Goal: Task Accomplishment & Management: Use online tool/utility

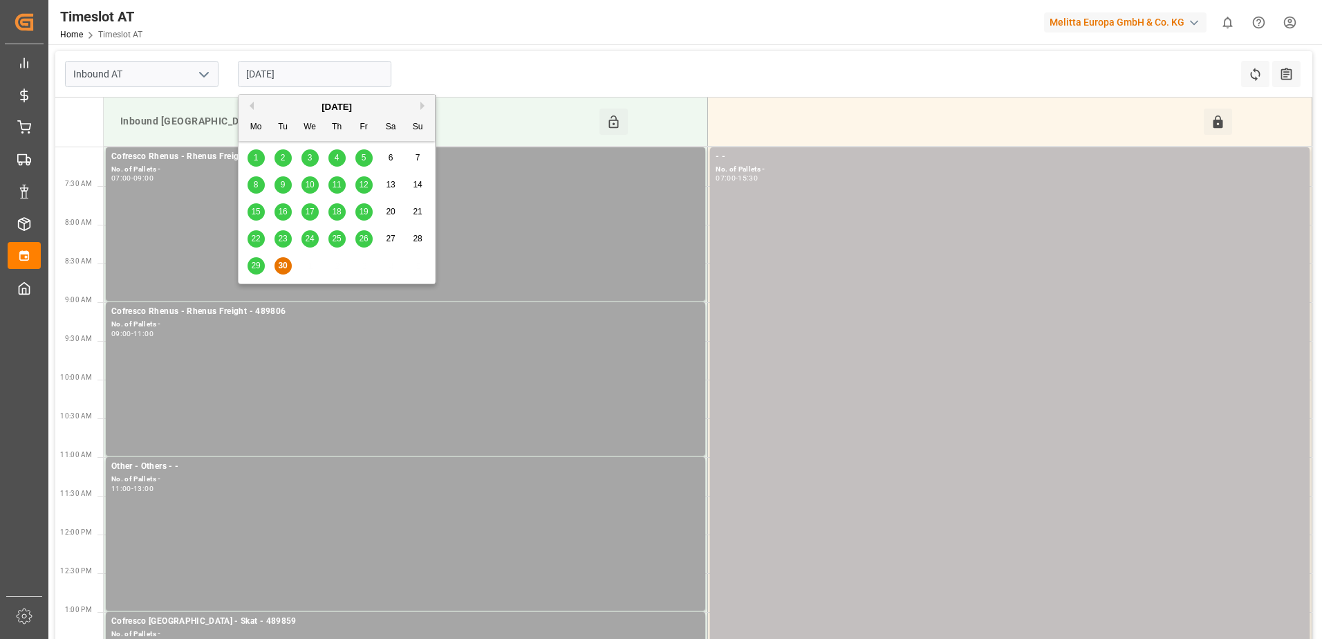
click at [293, 79] on input "[DATE]" at bounding box center [315, 74] width 154 height 26
click at [425, 106] on button "Next Month" at bounding box center [425, 106] width 8 height 8
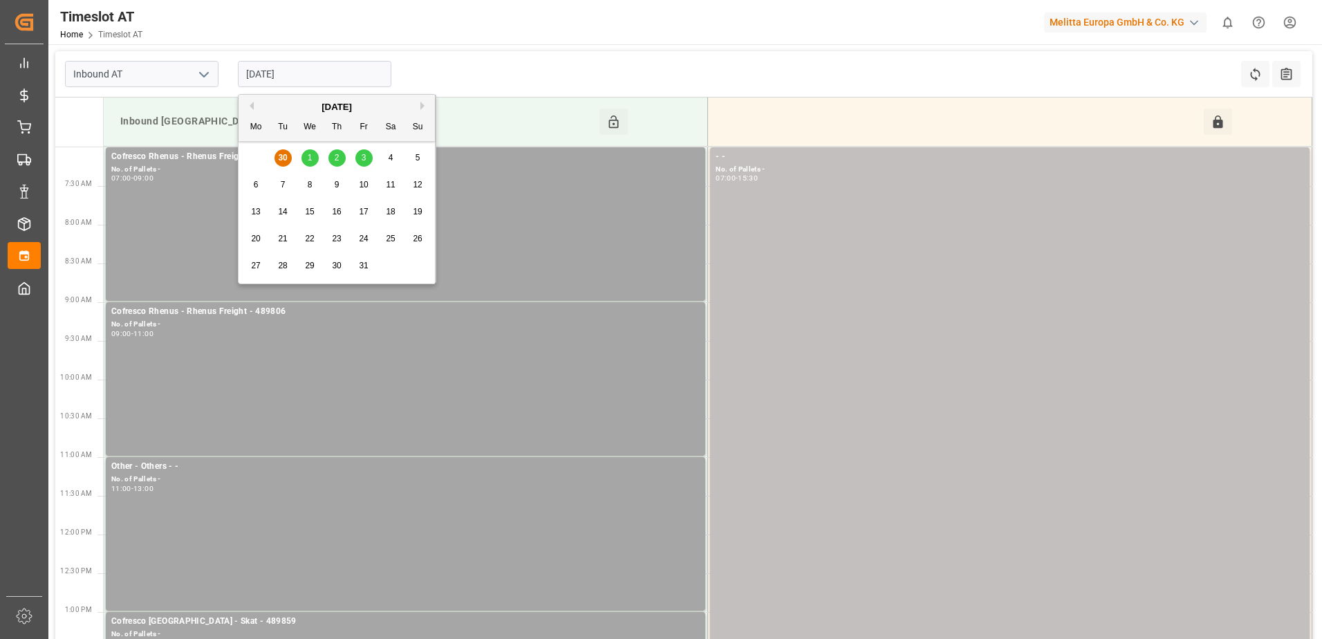
click at [305, 158] on div "1" at bounding box center [310, 158] width 17 height 17
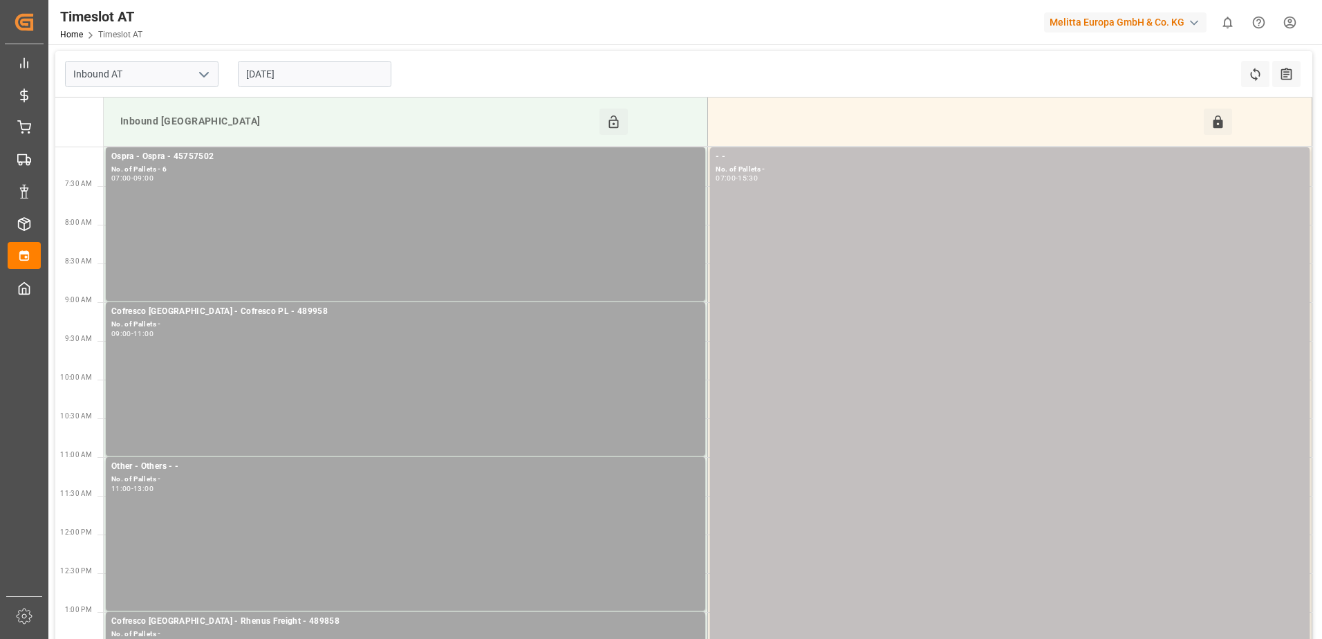
click at [321, 66] on input "[DATE]" at bounding box center [315, 74] width 154 height 26
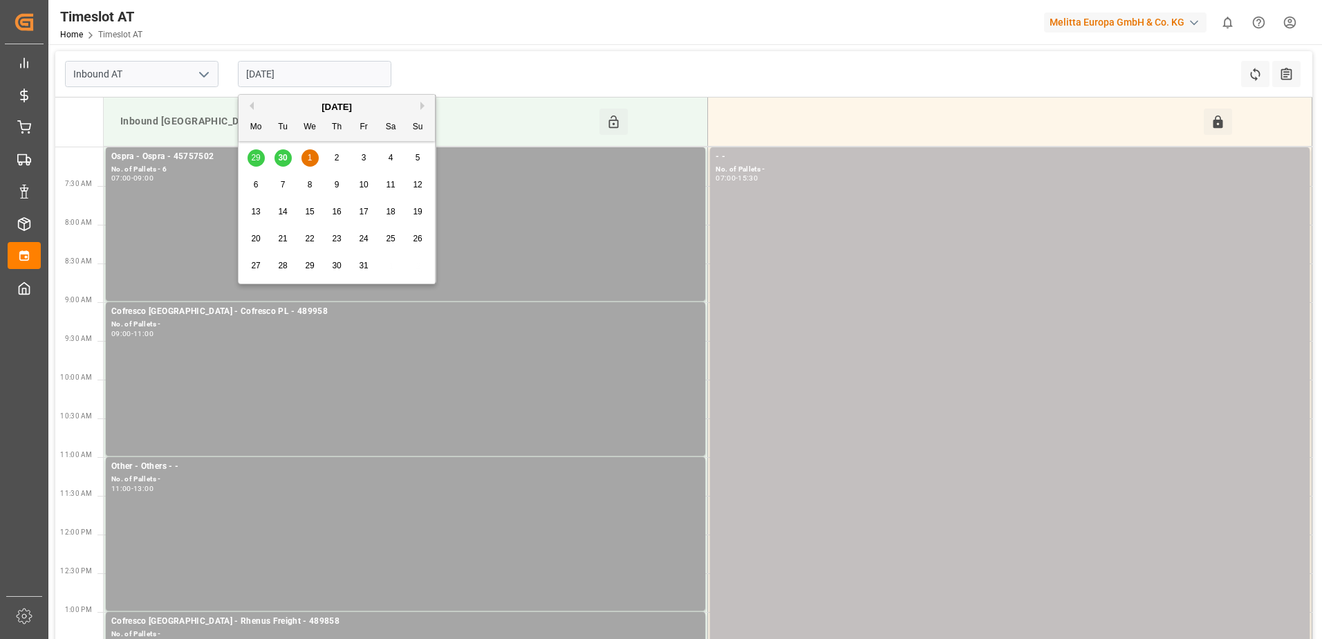
click at [250, 104] on button "Previous Month" at bounding box center [250, 106] width 8 height 8
click at [284, 264] on span "30" at bounding box center [282, 266] width 9 height 10
type input "[DATE]"
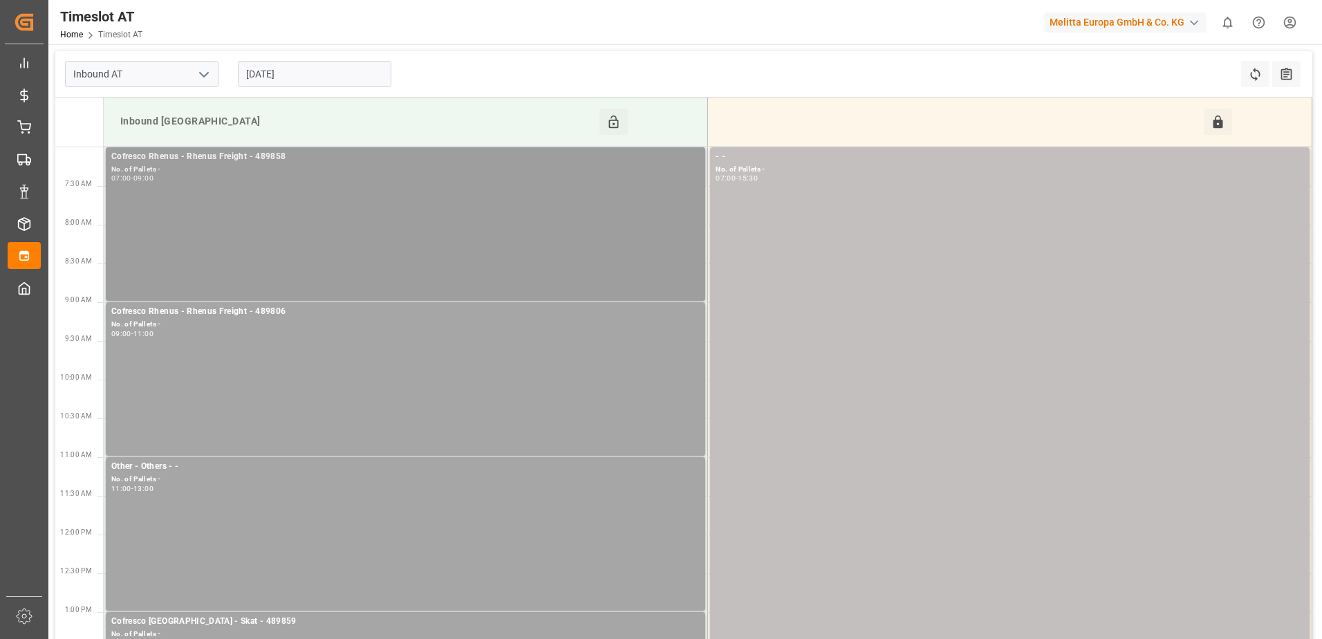
click at [323, 225] on div "Cofresco Rhenus - Rhenus Freight - 489858 No. of Pallets - 07:00 - 09:00" at bounding box center [405, 224] width 589 height 148
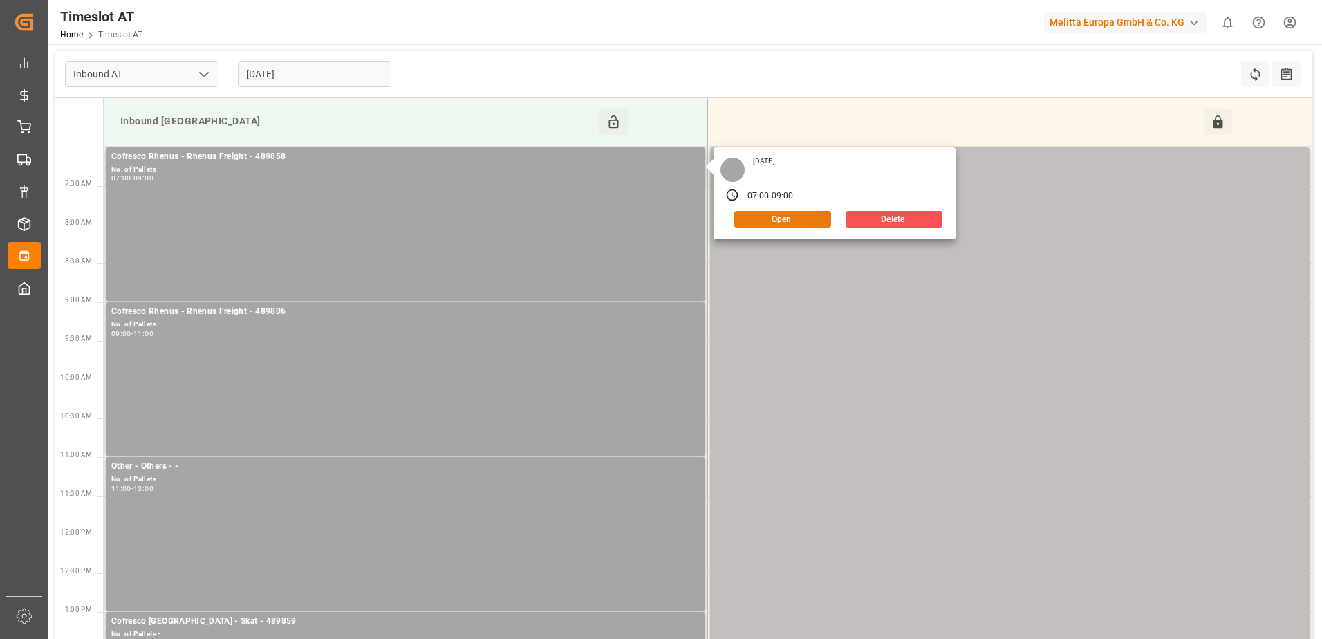
click at [807, 219] on button "Open" at bounding box center [783, 219] width 97 height 17
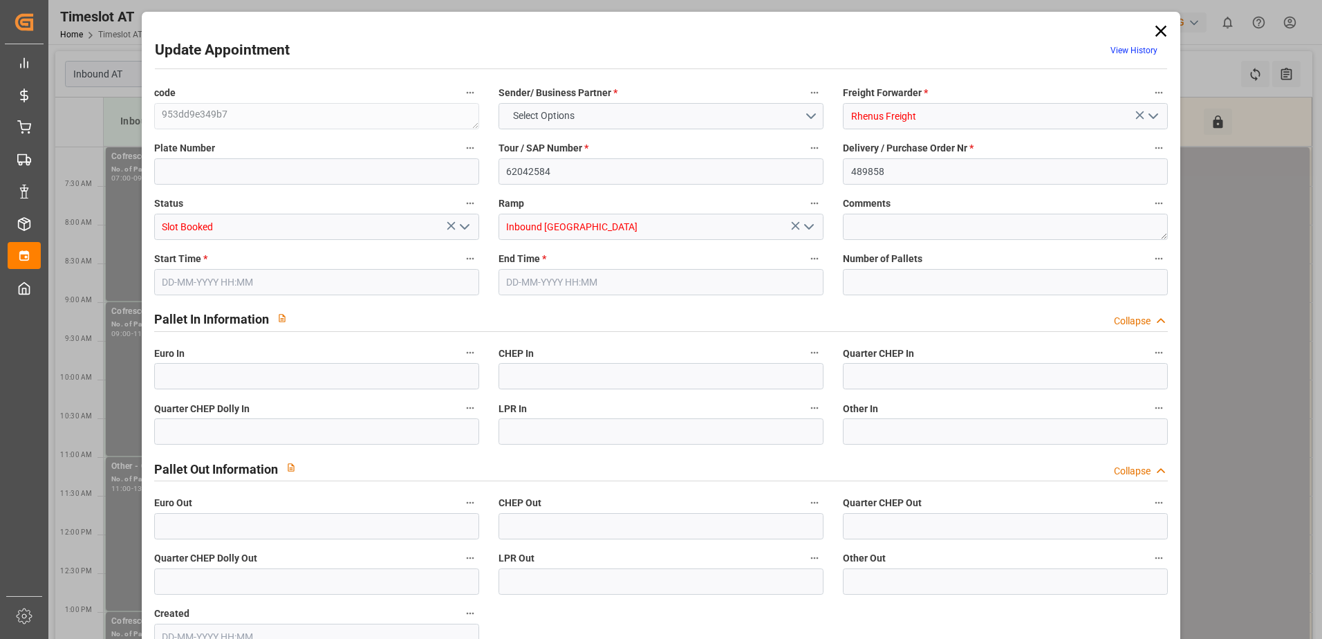
type input "0"
type input "[DATE] 07:00"
type input "[DATE] 09:00"
type input "[DATE] 09:46"
click at [466, 229] on icon "open menu" at bounding box center [464, 227] width 17 height 17
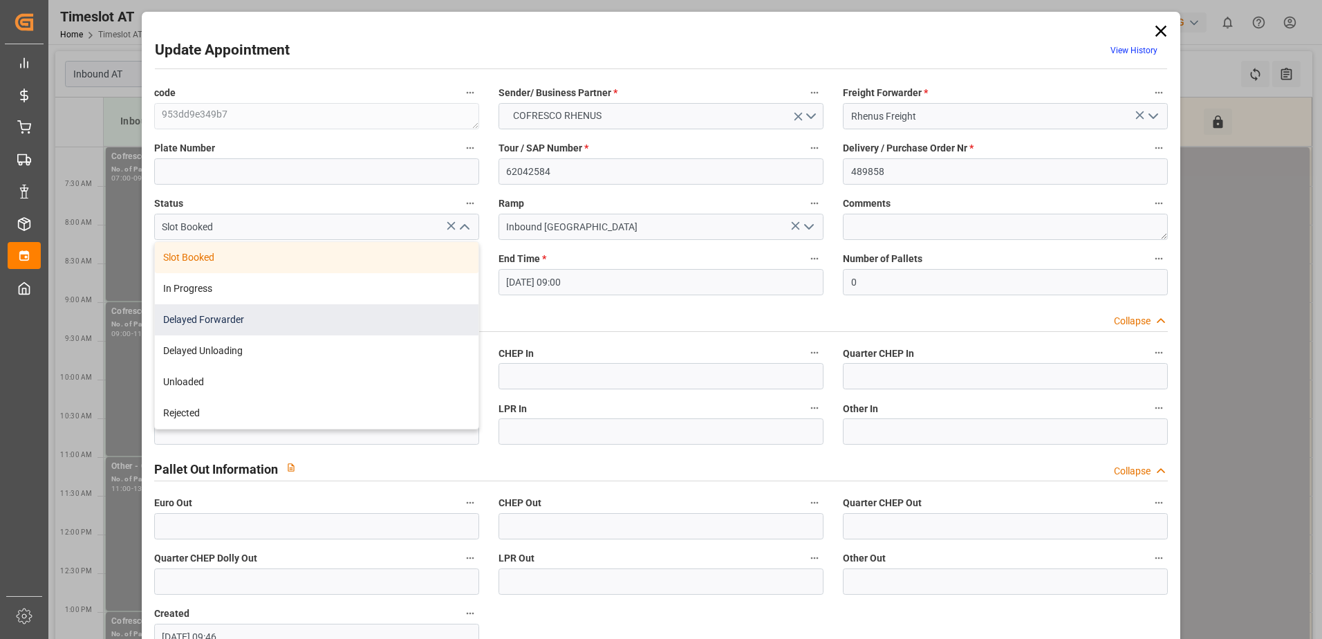
click at [245, 320] on div "Delayed Forwarder" at bounding box center [317, 319] width 324 height 31
type input "Delayed Forwarder"
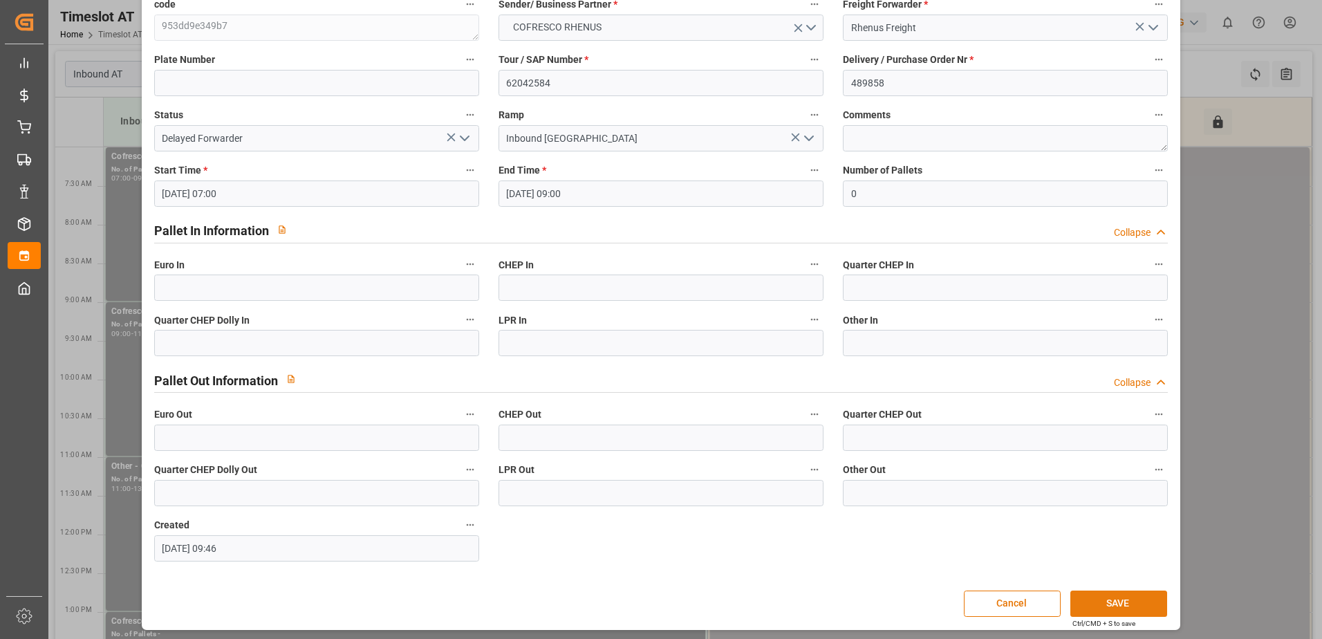
scroll to position [91, 0]
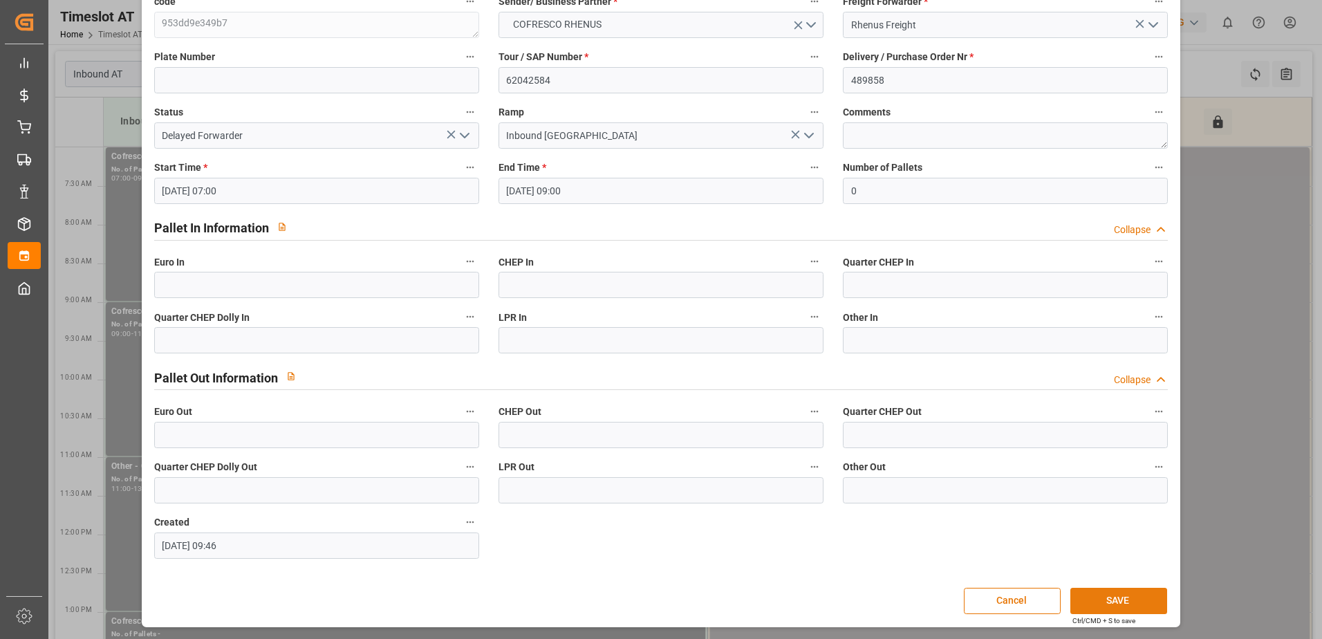
click at [1129, 602] on button "SAVE" at bounding box center [1119, 601] width 97 height 26
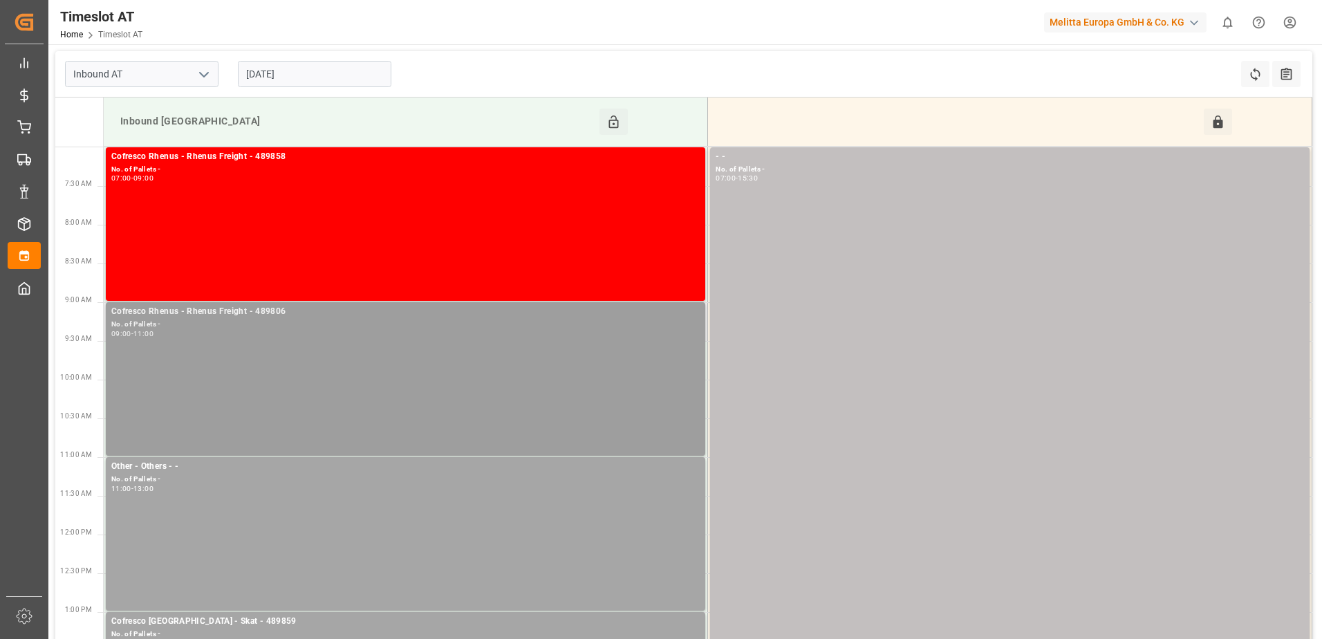
click at [362, 351] on div "Cofresco Rhenus - Rhenus Freight - 489806 No. of Pallets - 09:00 - 11:00" at bounding box center [405, 379] width 589 height 148
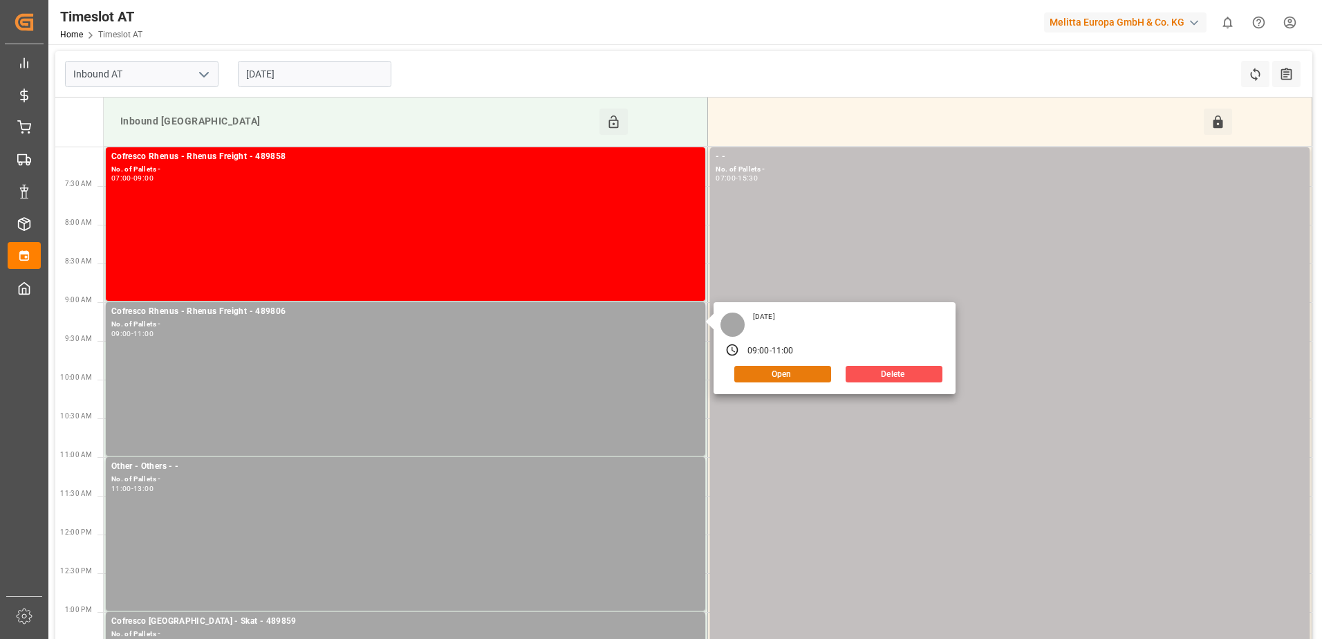
click at [748, 370] on button "Open" at bounding box center [783, 374] width 97 height 17
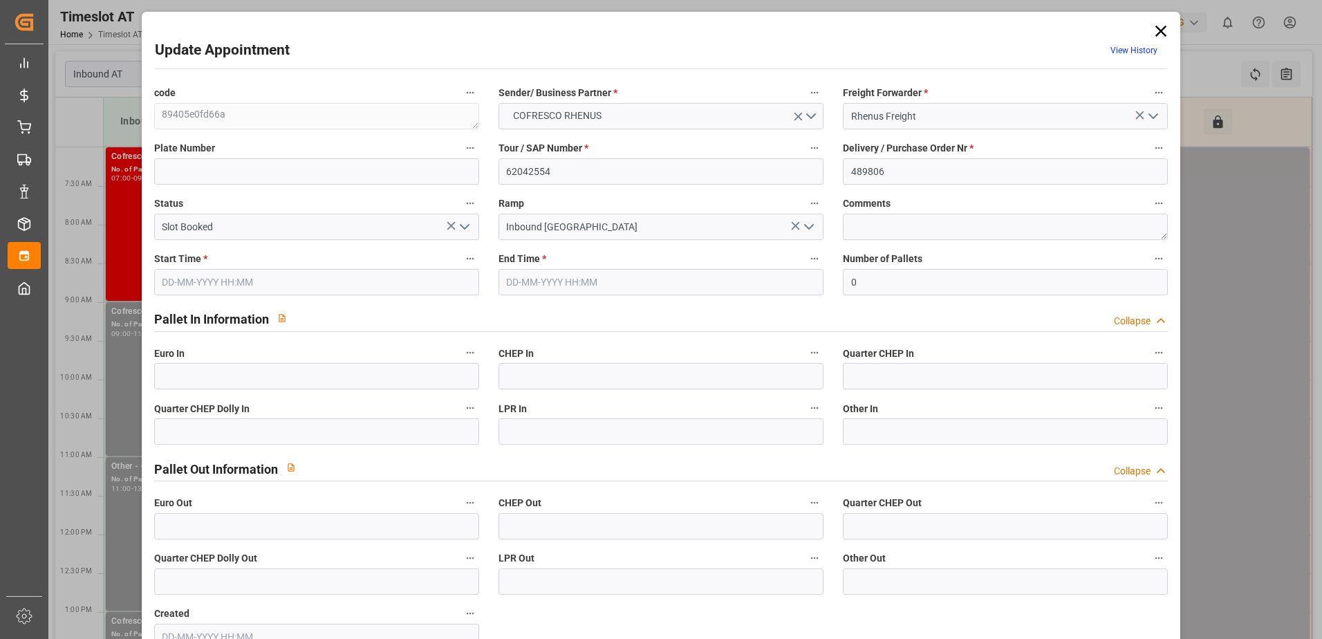
type input "[DATE] 09:00"
type input "[DATE] 11:00"
type input "[DATE] 10:28"
drag, startPoint x: 871, startPoint y: 279, endPoint x: 775, endPoint y: 294, distance: 97.9
click at [786, 295] on div "code 89405e0fd66a Sender/ Business Partner * COFRESCO RHENUS Freight Forwarder …" at bounding box center [662, 367] width 1034 height 576
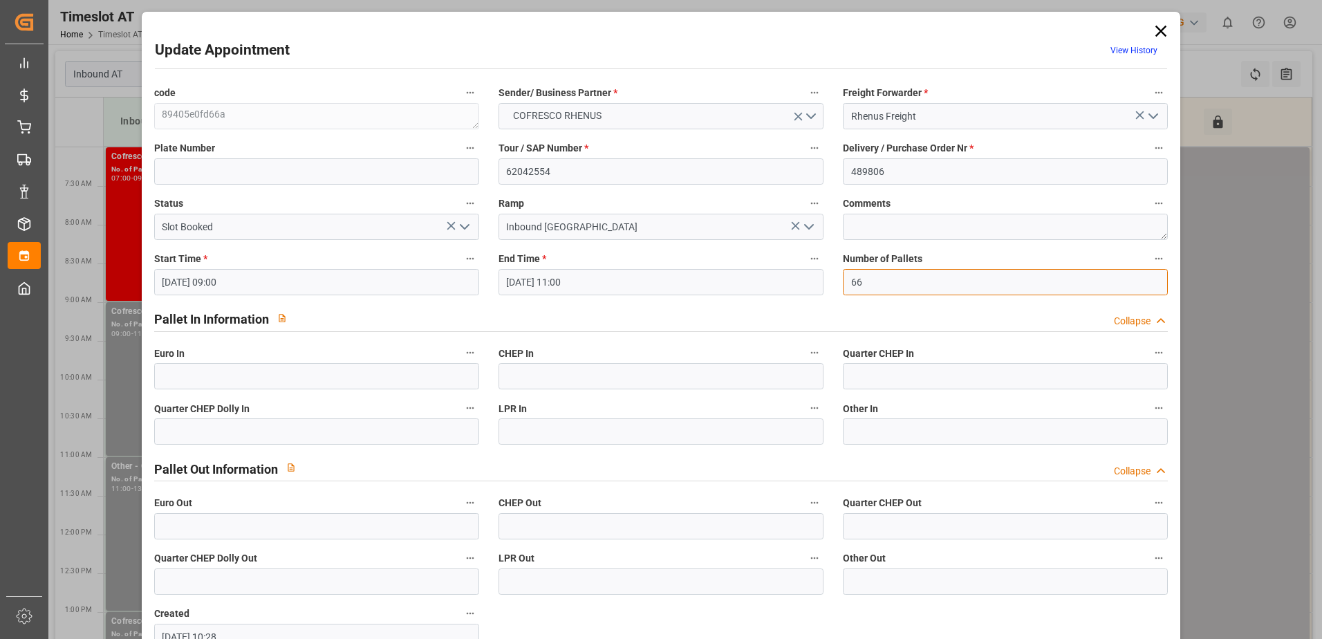
type input "66"
click at [313, 369] on input "text" at bounding box center [316, 376] width 325 height 26
type input "66"
click at [463, 228] on polyline "open menu" at bounding box center [465, 227] width 8 height 4
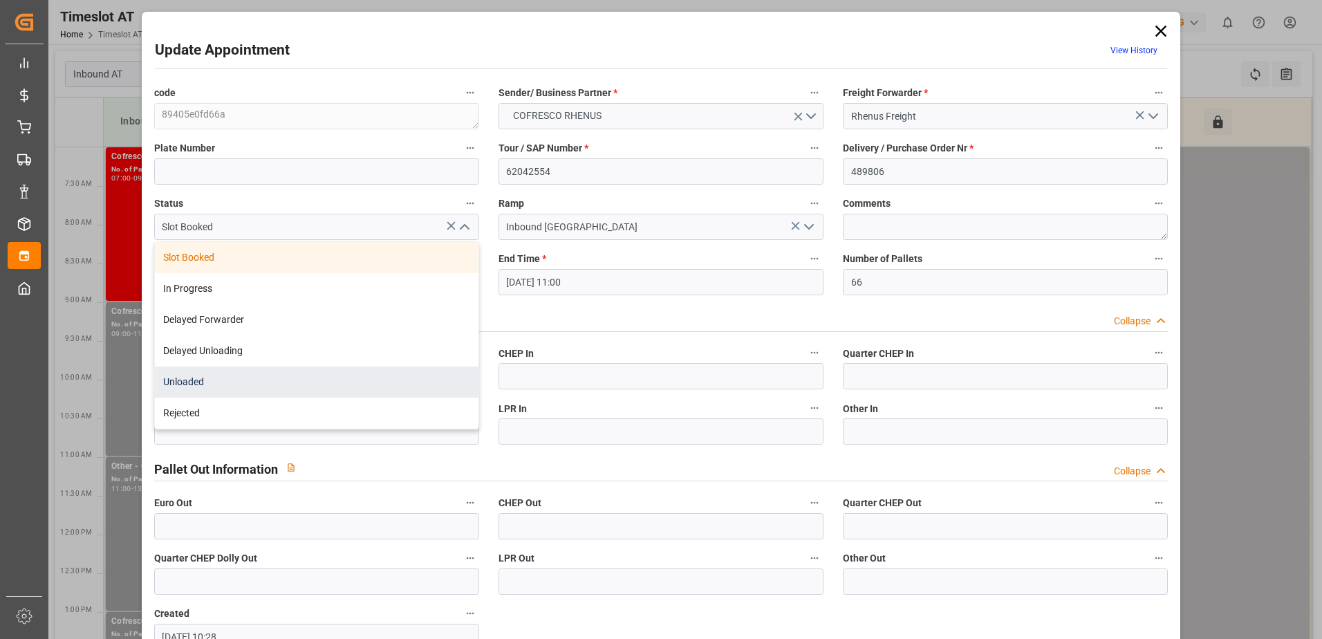
click at [258, 379] on div "Unloaded" at bounding box center [317, 382] width 324 height 31
type input "Unloaded"
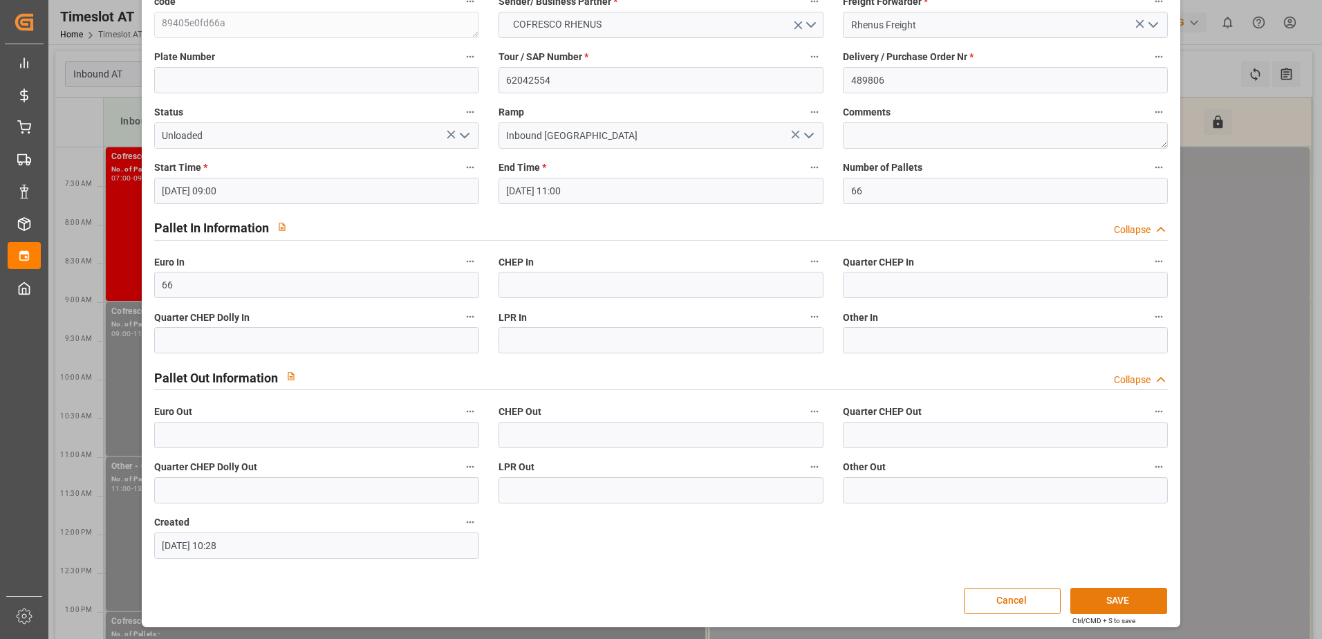
click at [1129, 603] on button "SAVE" at bounding box center [1119, 601] width 97 height 26
